Goal: Contribute content: Contribute content

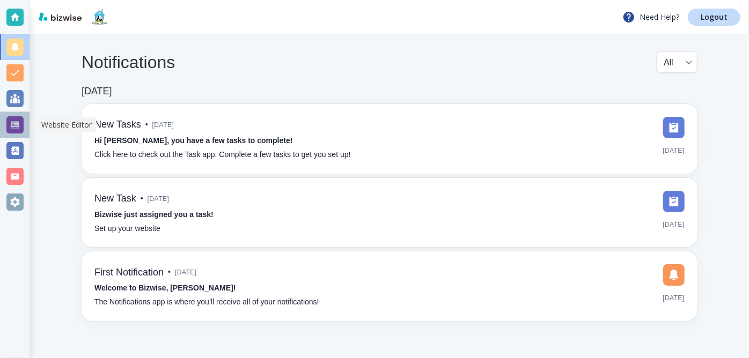
click at [9, 124] on div at bounding box center [14, 124] width 17 height 17
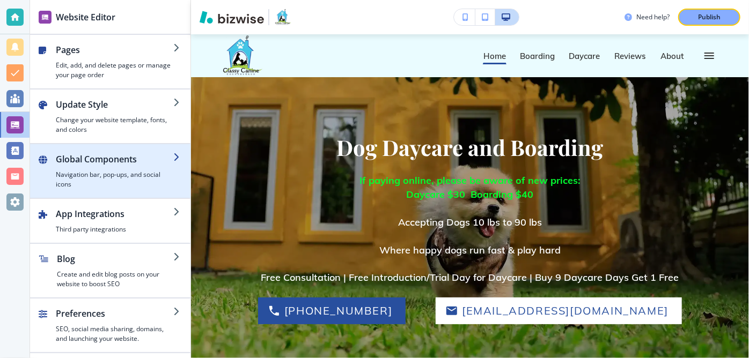
click at [178, 157] on icon "button" at bounding box center [177, 157] width 9 height 9
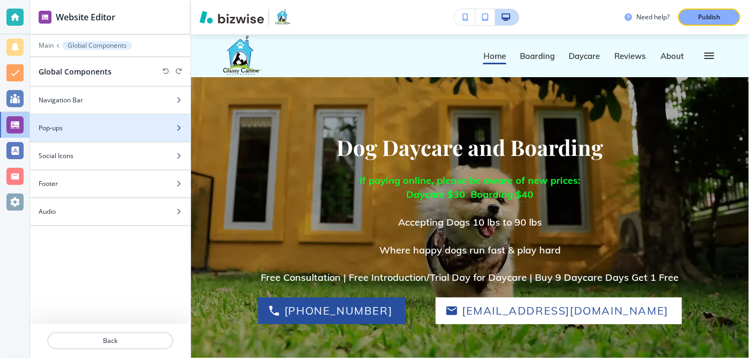
click at [180, 127] on icon "button" at bounding box center [178, 128] width 6 height 6
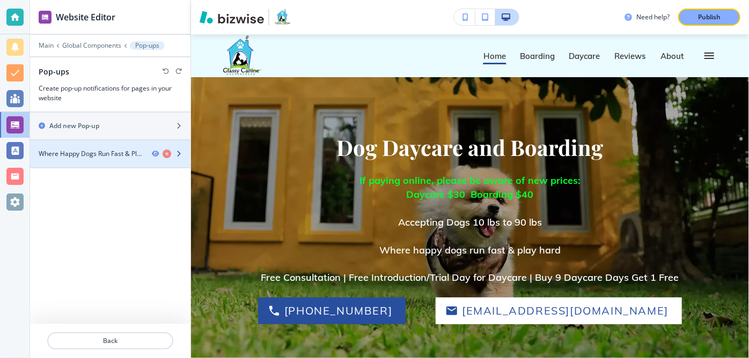
click at [181, 151] on icon "button" at bounding box center [178, 154] width 6 height 6
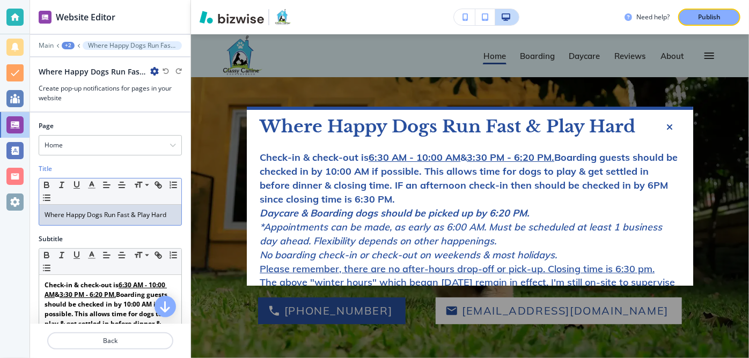
click at [48, 214] on p "Where Happy Dogs Run Fast & Play Hard" at bounding box center [110, 215] width 131 height 10
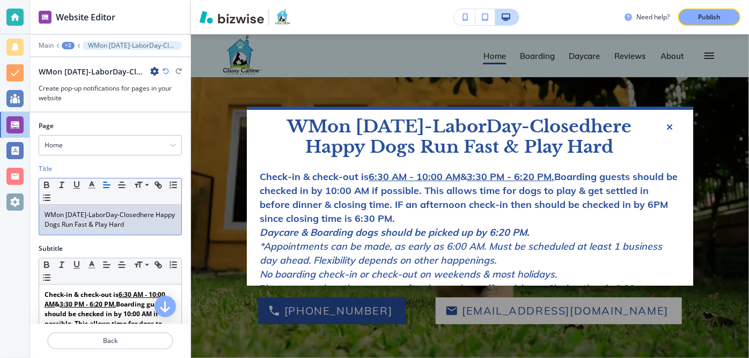
click at [53, 213] on p "WMon [DATE]-LaborDay-Closedhere Happy Dogs Run Fast & Play Hard" at bounding box center [110, 219] width 131 height 19
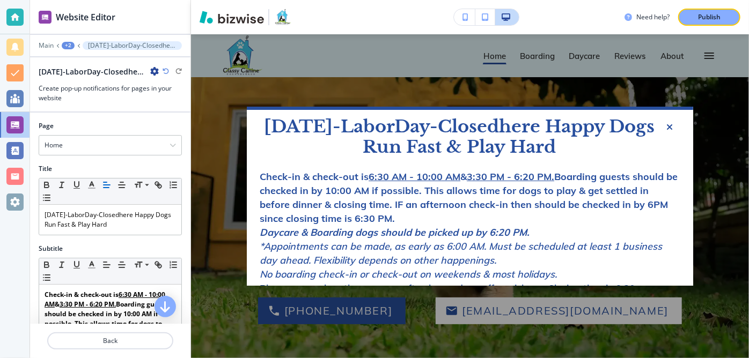
click at [539, 128] on p "[DATE]-LaborDay-Closedhere Happy Dogs Run Fast & Play Hard" at bounding box center [459, 136] width 399 height 41
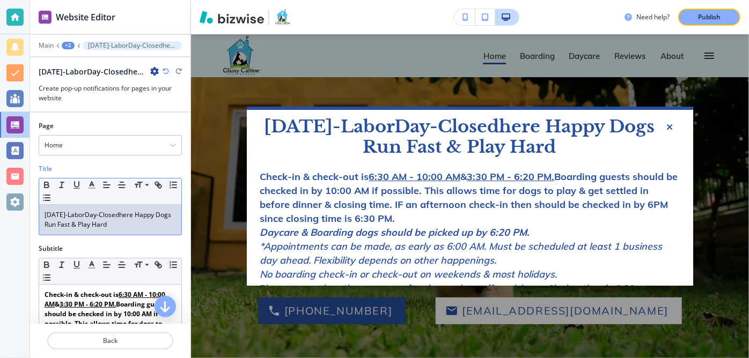
click at [133, 214] on p "[DATE]-LaborDay-Closedhere Happy Dogs Run Fast & Play Hard" at bounding box center [110, 219] width 131 height 19
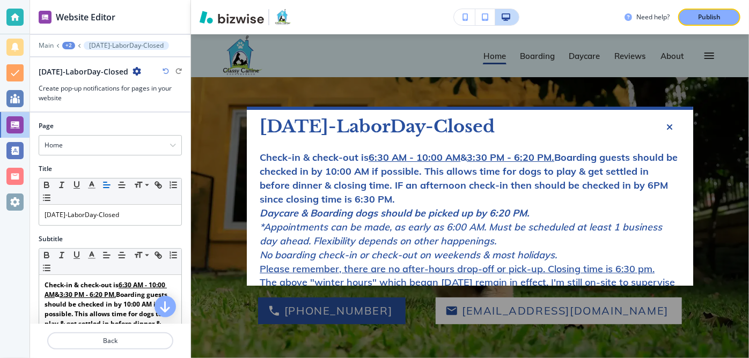
click at [262, 154] on strong "Check-in & check-out is 6:30 AM - 10:00 AM & 3:30 PM - 6:20 PM. Boarding guests…" at bounding box center [469, 178] width 418 height 54
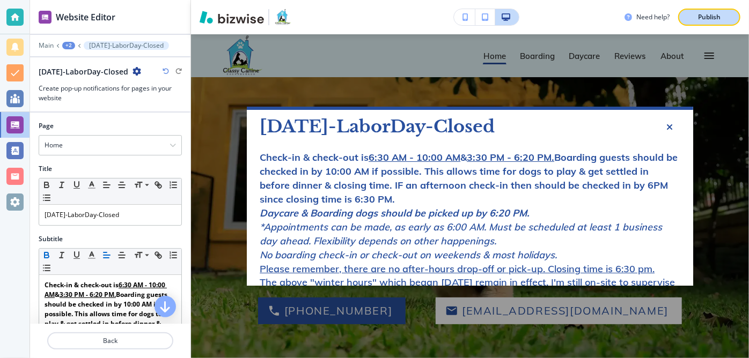
click at [707, 15] on p "Publish" at bounding box center [709, 17] width 23 height 10
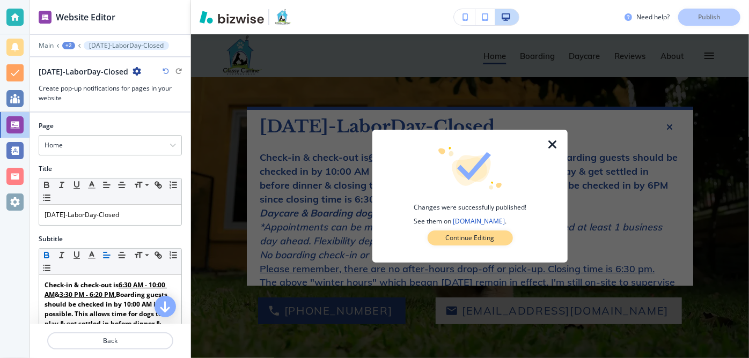
click at [478, 236] on p "Continue Editing" at bounding box center [470, 238] width 49 height 10
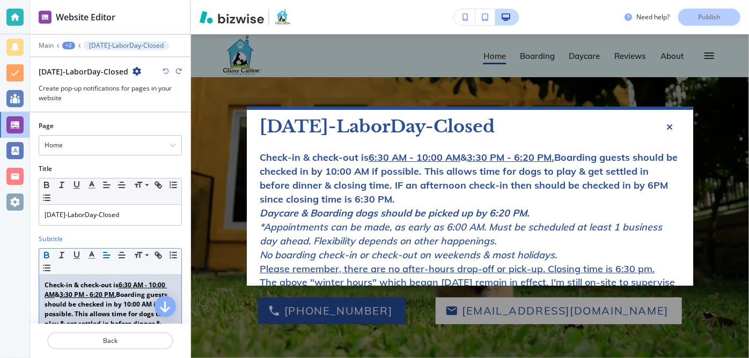
click at [46, 284] on strong "Check-in & check-out is 6:30 AM - 10:00 AM & 3:30 PM - 6:20 PM. Boarding guests…" at bounding box center [109, 319] width 129 height 77
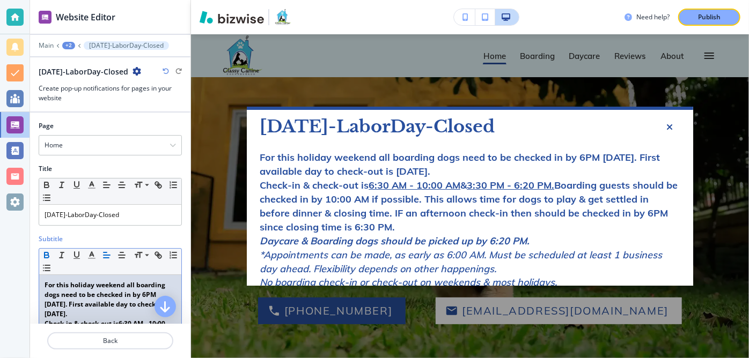
click at [46, 283] on strong "For this holiday weekend all boarding dogs need to be checked in by 6PM [DATE].…" at bounding box center [111, 300] width 133 height 38
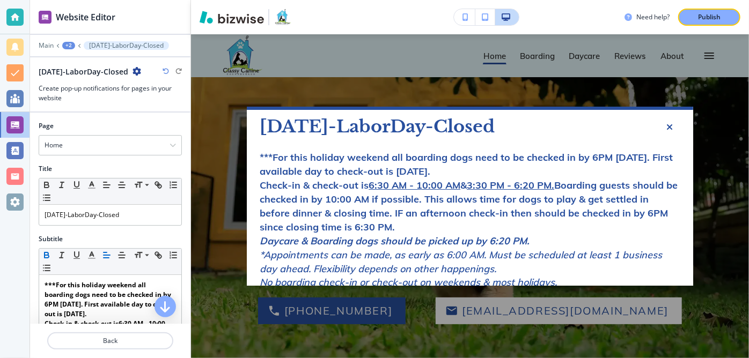
click at [520, 168] on p "***For this holiday weekend all boarding dogs need to be checked in by 6PM [DAT…" at bounding box center [470, 165] width 421 height 28
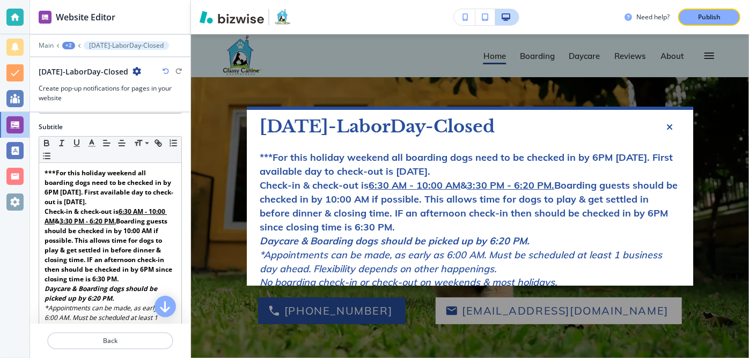
scroll to position [119, 0]
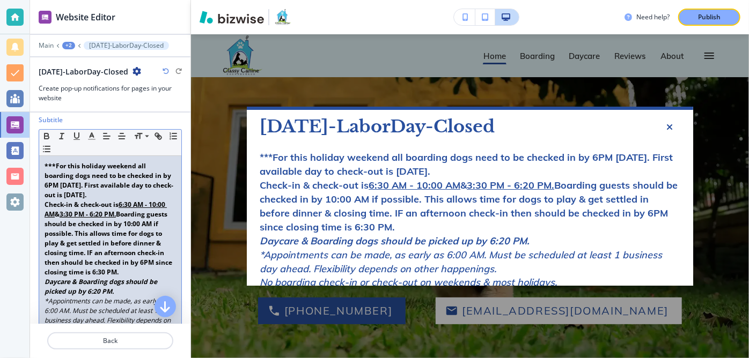
click at [159, 191] on p "***For this holiday weekend all boarding dogs need to be checked in by 6PM [DAT…" at bounding box center [110, 181] width 131 height 39
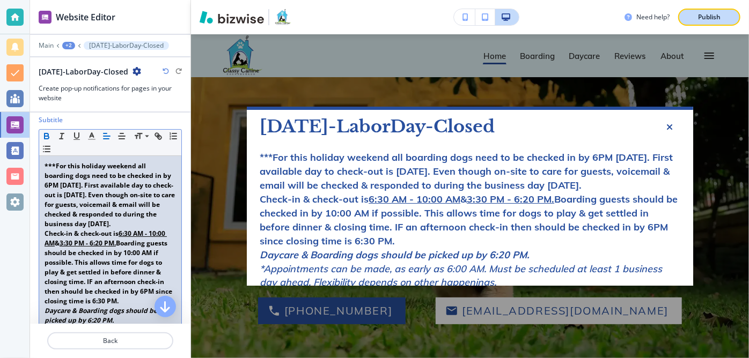
click at [708, 17] on p "Publish" at bounding box center [709, 17] width 23 height 10
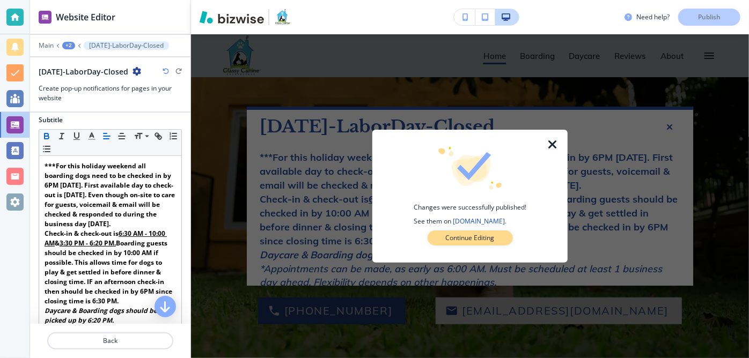
click at [490, 237] on p "Continue Editing" at bounding box center [470, 238] width 49 height 10
